Goal: Check status: Check status

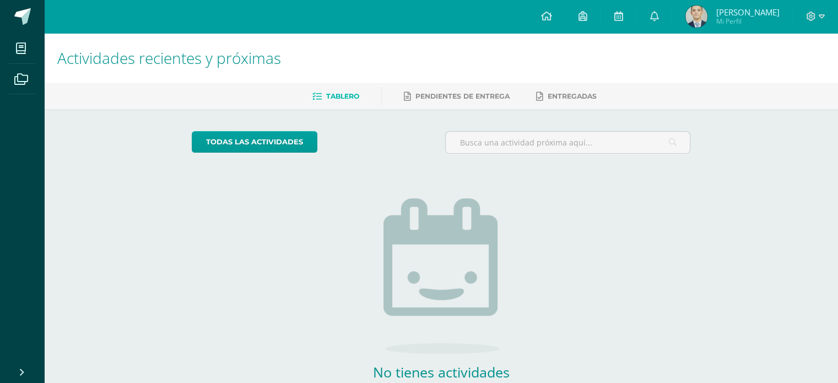
click at [748, 15] on span "[PERSON_NAME]" at bounding box center [746, 12] width 63 height 11
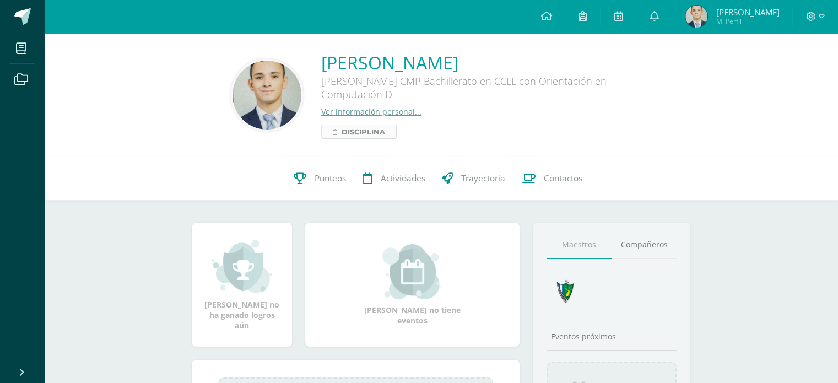
click at [344, 138] on span "Disciplina" at bounding box center [362, 131] width 43 height 13
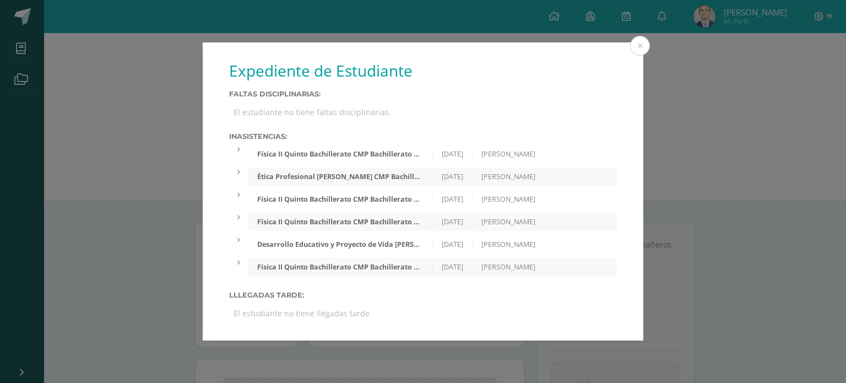
click at [344, 138] on label "Inasistencias:" at bounding box center [423, 136] width 388 height 8
click at [235, 148] on div at bounding box center [238, 149] width 19 height 9
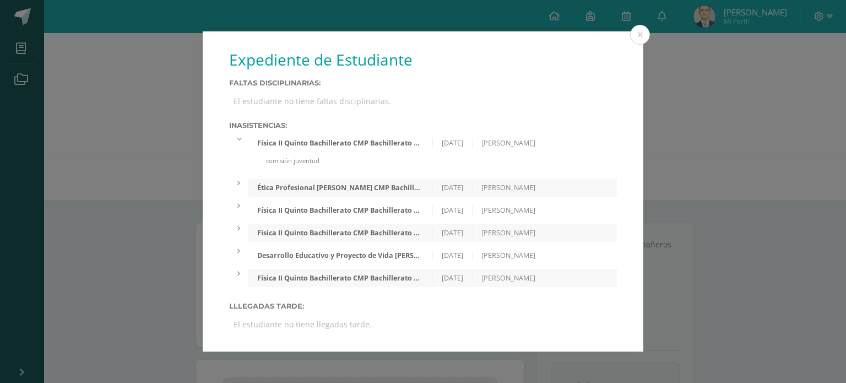
click at [244, 134] on div at bounding box center [238, 138] width 19 height 9
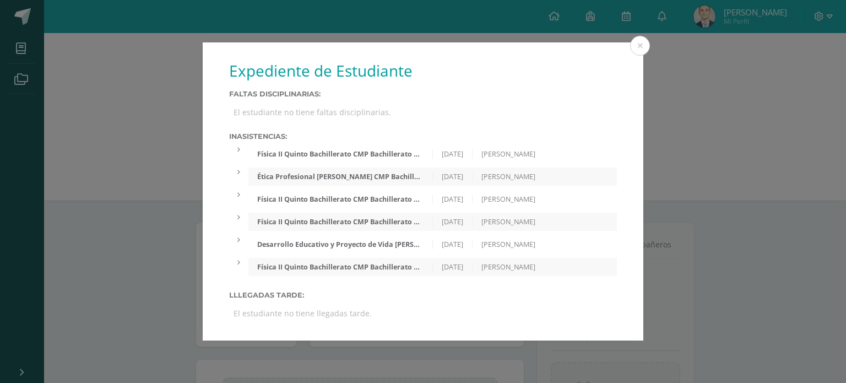
click at [236, 266] on div at bounding box center [238, 262] width 19 height 9
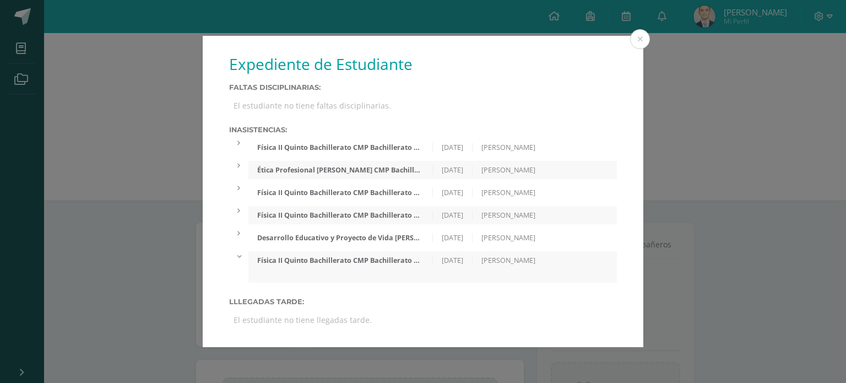
click at [236, 266] on div "Física II Quinto Bachillerato CMP Bachillerato en CCLL con Orientación en Compu…" at bounding box center [423, 266] width 388 height 31
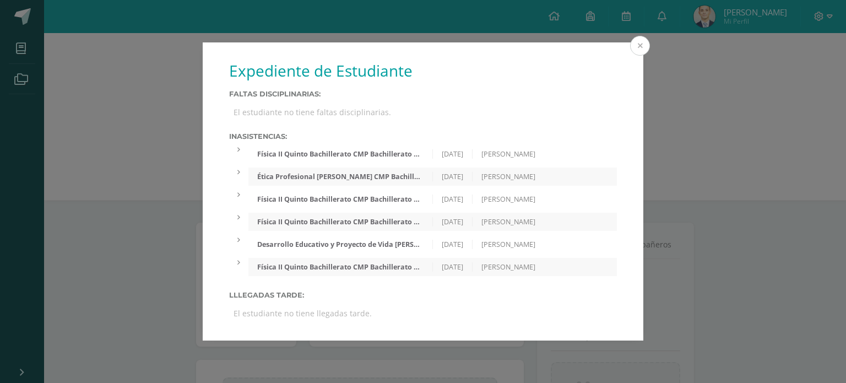
click at [640, 43] on button at bounding box center [640, 46] width 20 height 20
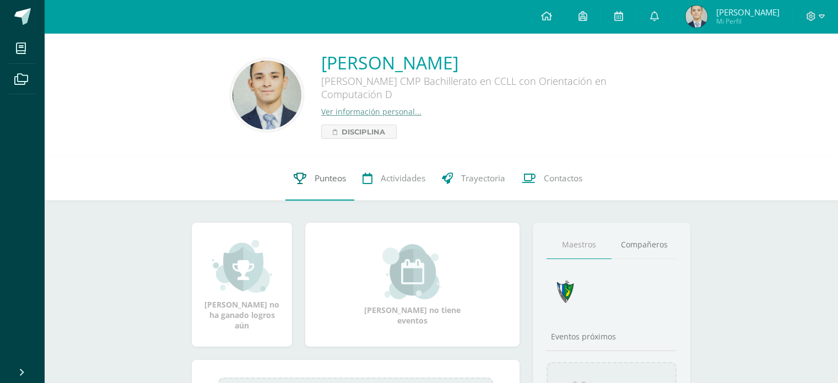
click at [326, 173] on span "Punteos" at bounding box center [329, 178] width 31 height 12
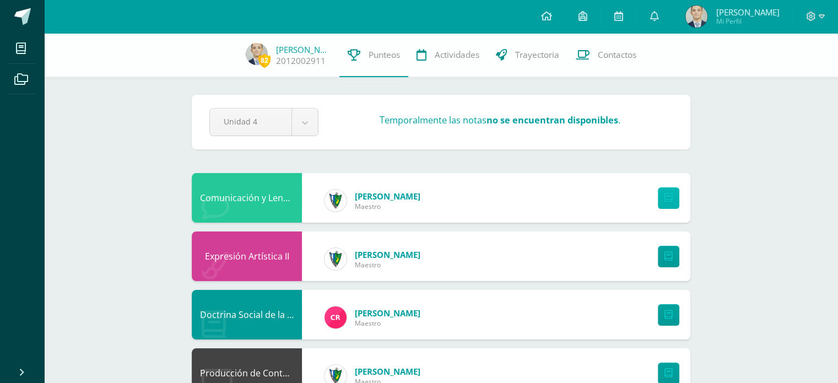
click at [672, 198] on link at bounding box center [667, 197] width 21 height 21
